Goal: Information Seeking & Learning: Learn about a topic

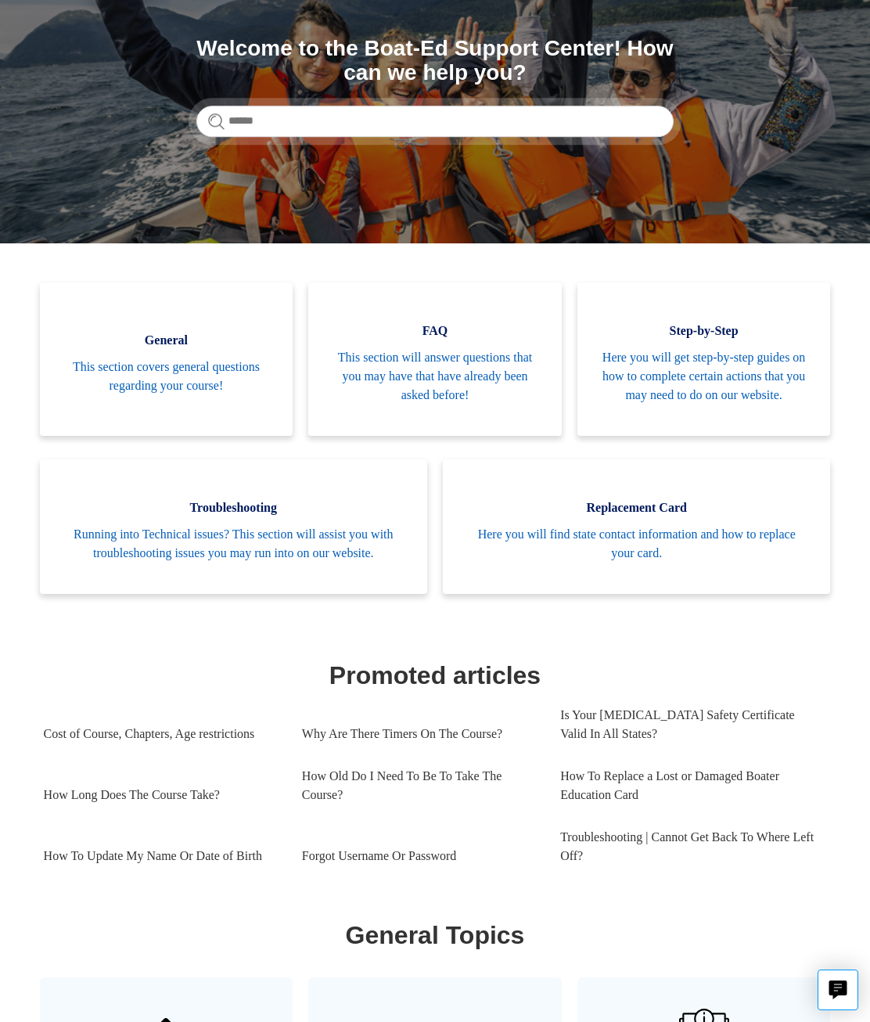
scroll to position [180, 0]
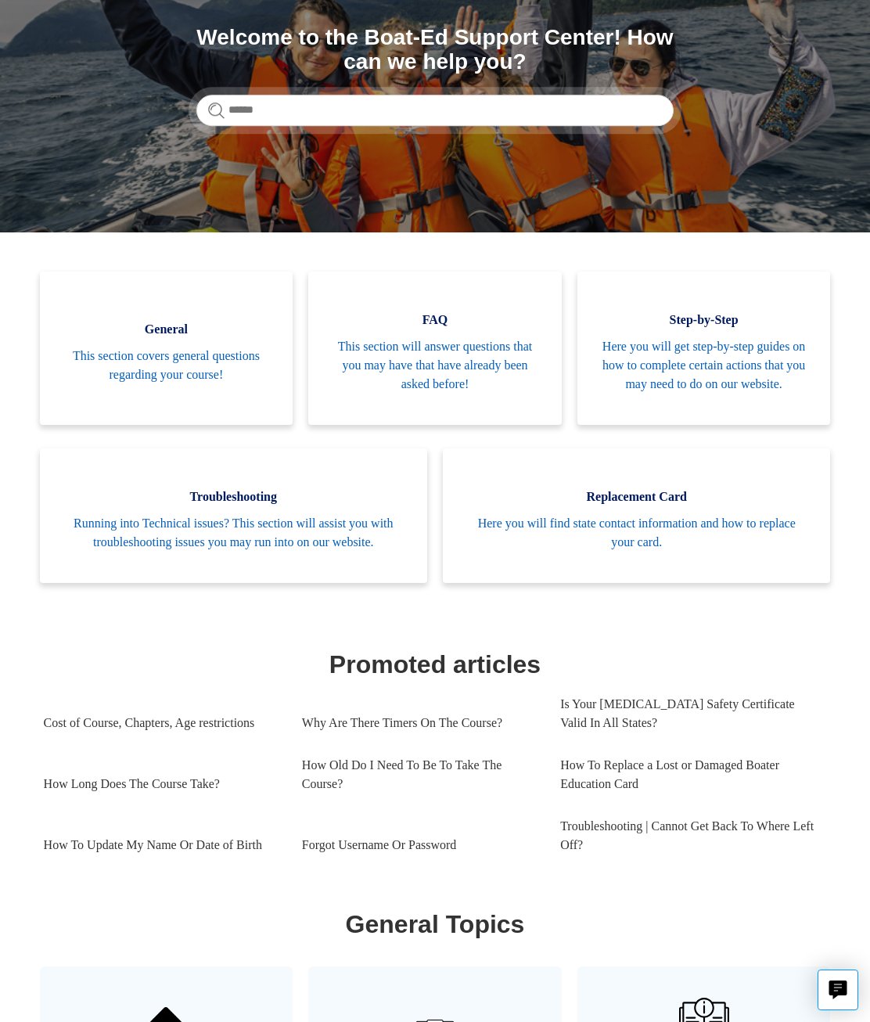
click at [467, 744] on link "Why Are There Timers On The Course?" at bounding box center [419, 723] width 235 height 42
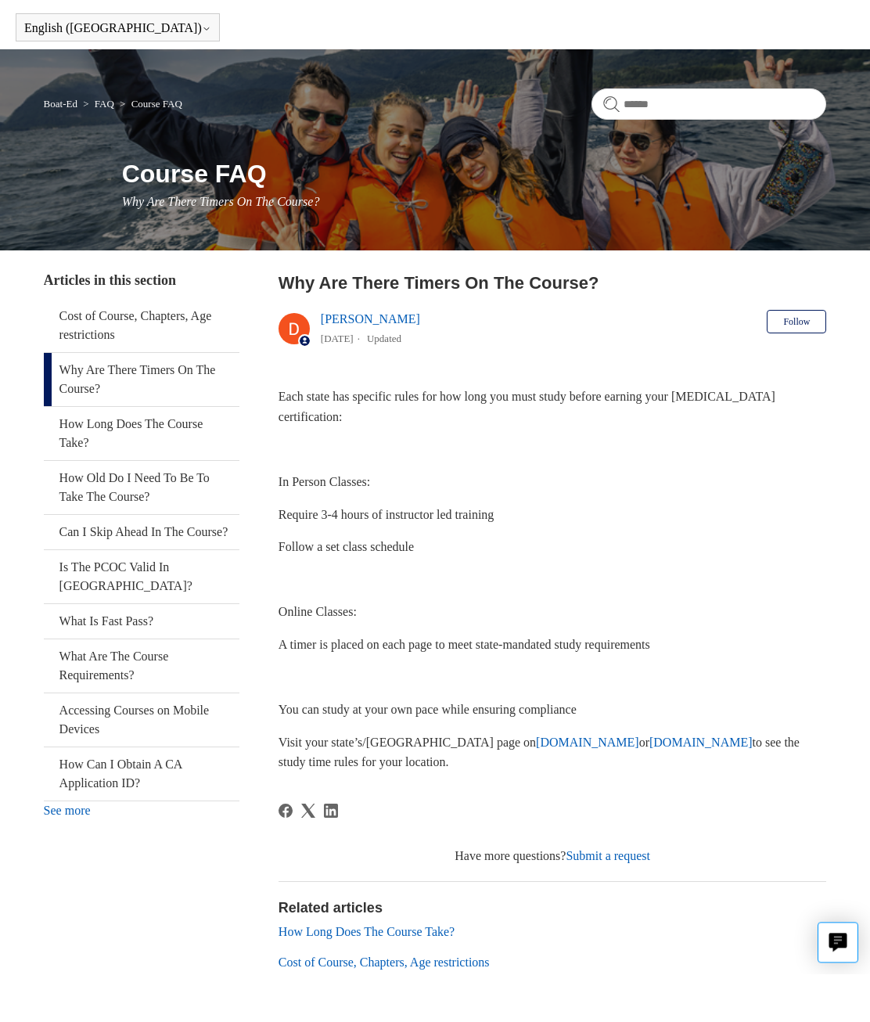
scroll to position [51, 0]
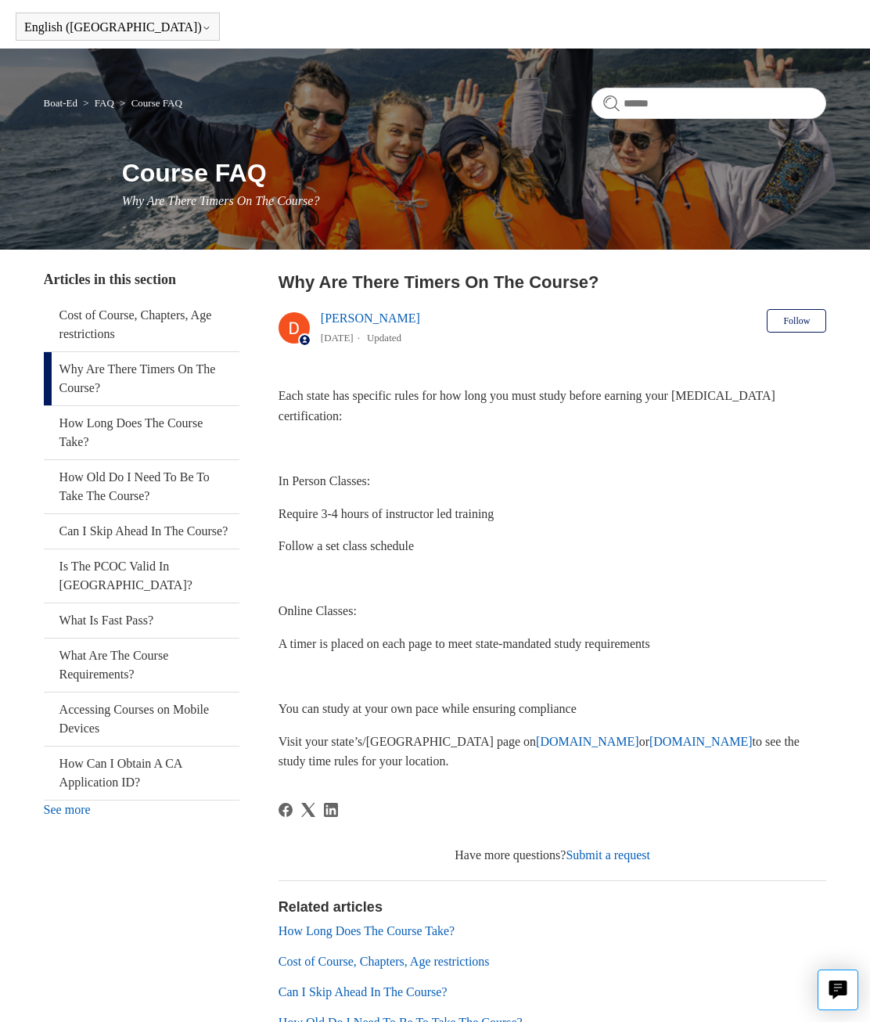
click at [84, 330] on link "Cost of Course, Chapters, Age restrictions" at bounding box center [142, 324] width 196 height 53
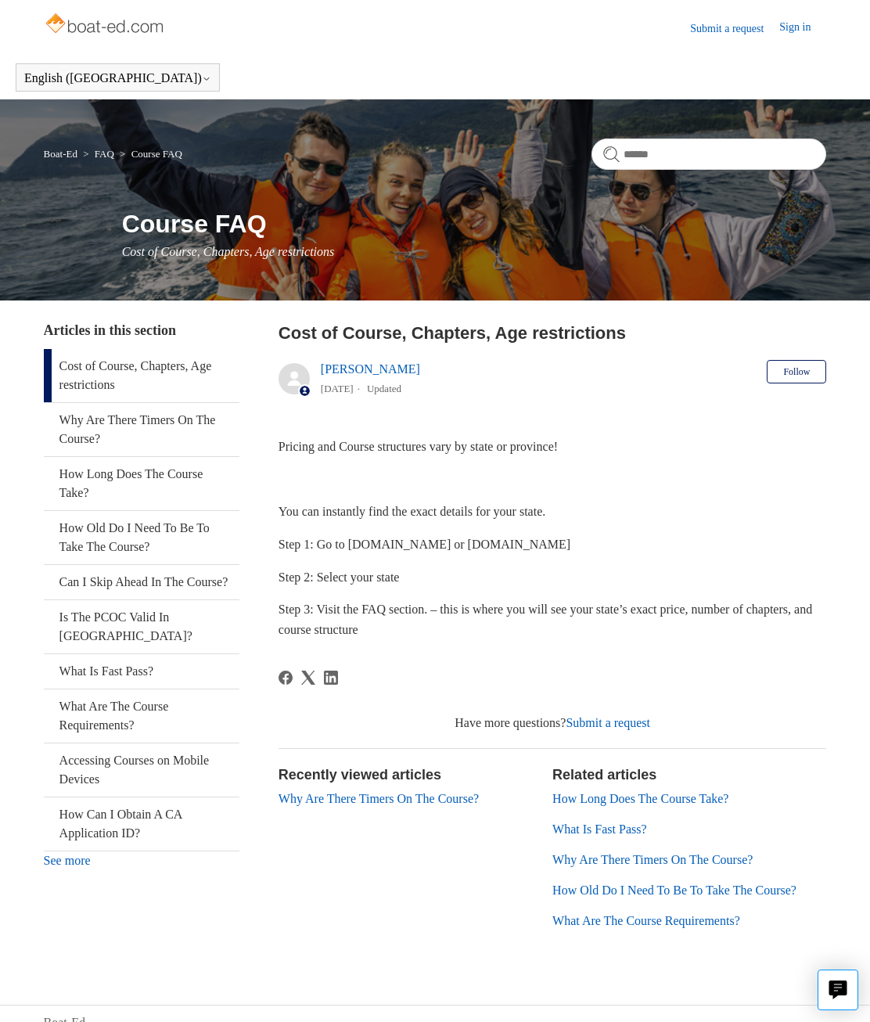
click at [742, 625] on p "Step 3: Visit the FAQ section. – this is where you will see your state’s exact …" at bounding box center [553, 619] width 549 height 40
click at [590, 827] on link "What Is Fast Pass?" at bounding box center [600, 829] width 94 height 13
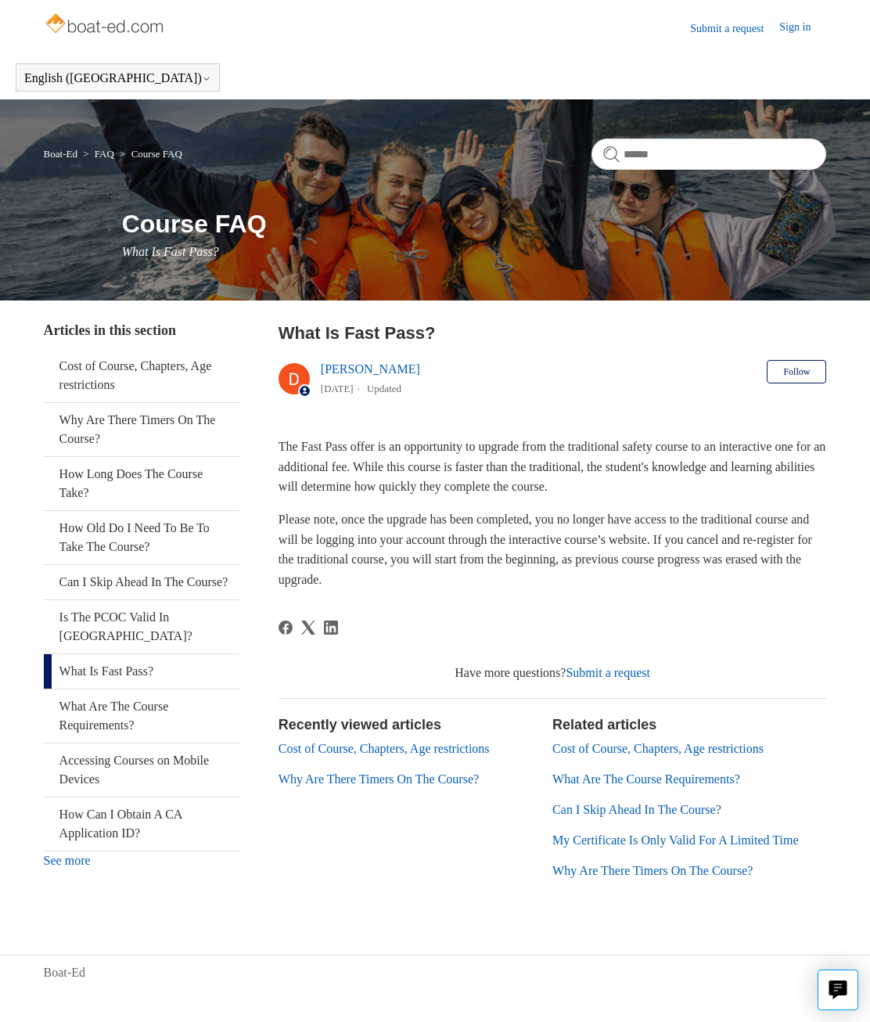
click at [798, 26] on link "Sign in" at bounding box center [802, 28] width 47 height 19
